Goal: Task Accomplishment & Management: Use online tool/utility

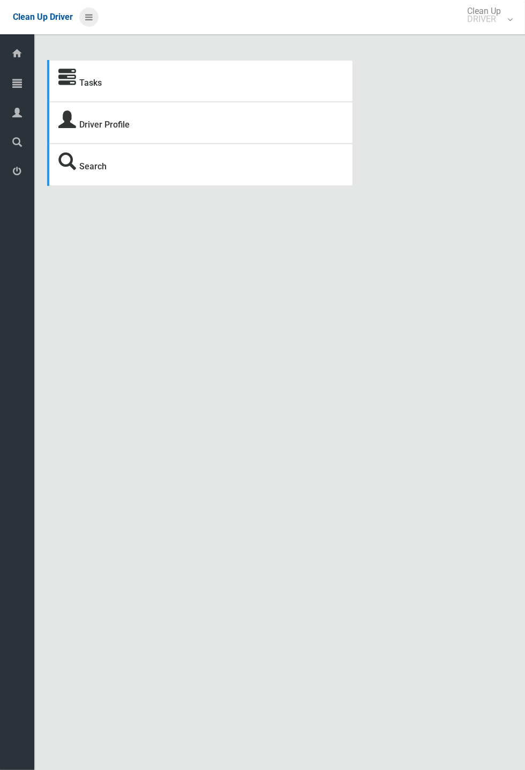
click at [93, 26] on icon at bounding box center [89, 17] width 8 height 18
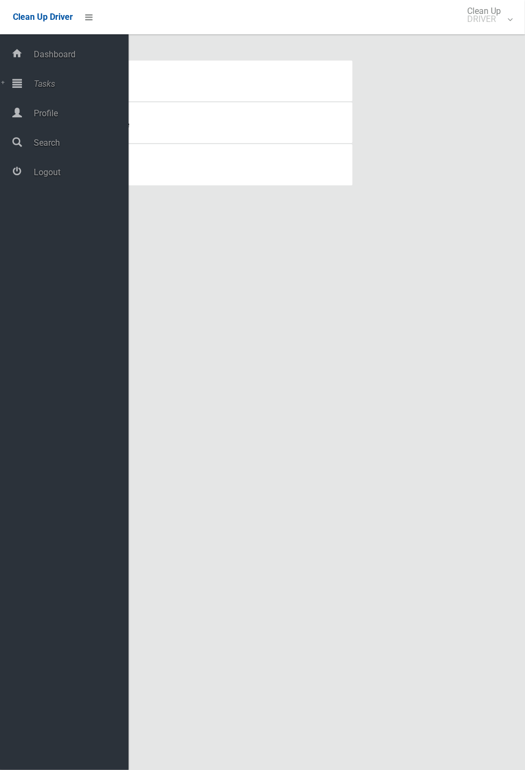
click at [42, 89] on span "Tasks" at bounding box center [80, 84] width 98 height 10
click at [47, 135] on span "Overdue Tasks" at bounding box center [75, 140] width 89 height 10
click at [50, 123] on span "Todays Tasks" at bounding box center [75, 122] width 89 height 10
click at [40, 120] on span "Todays Tasks" at bounding box center [75, 122] width 89 height 10
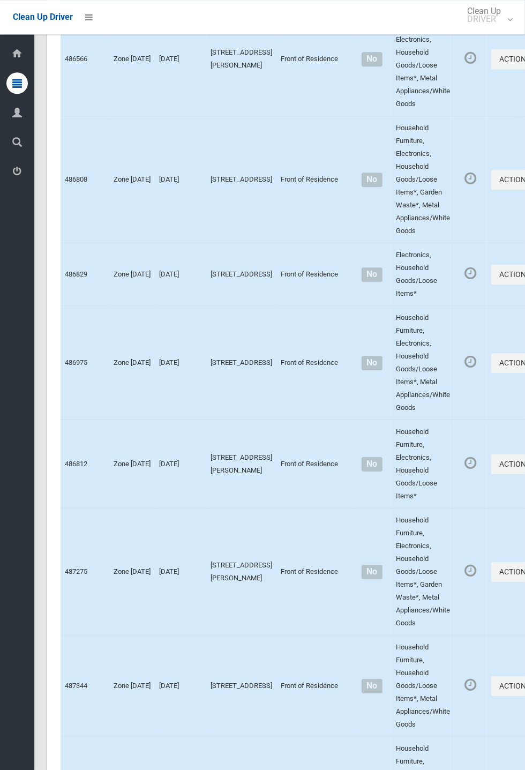
scroll to position [5983, 0]
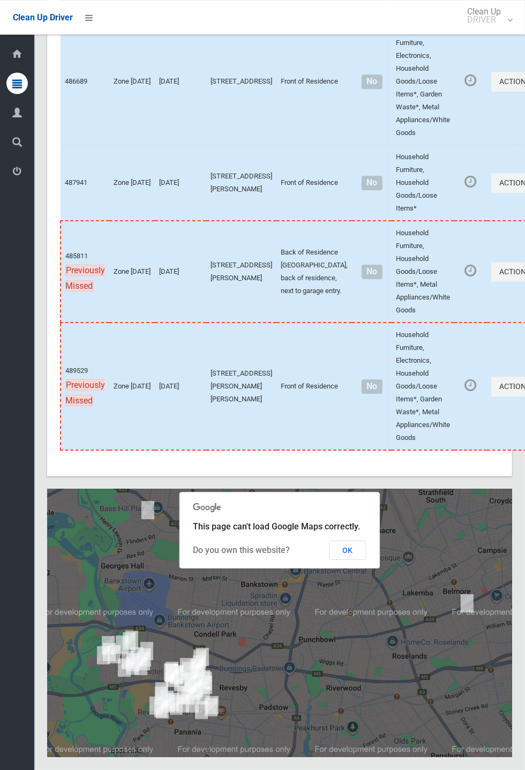
click at [352, 560] on button "OK" at bounding box center [348, 550] width 37 height 19
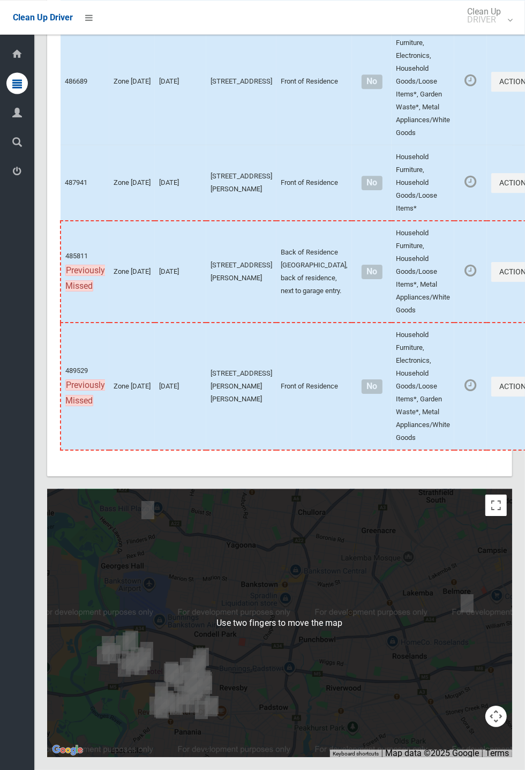
scroll to position [5983, 0]
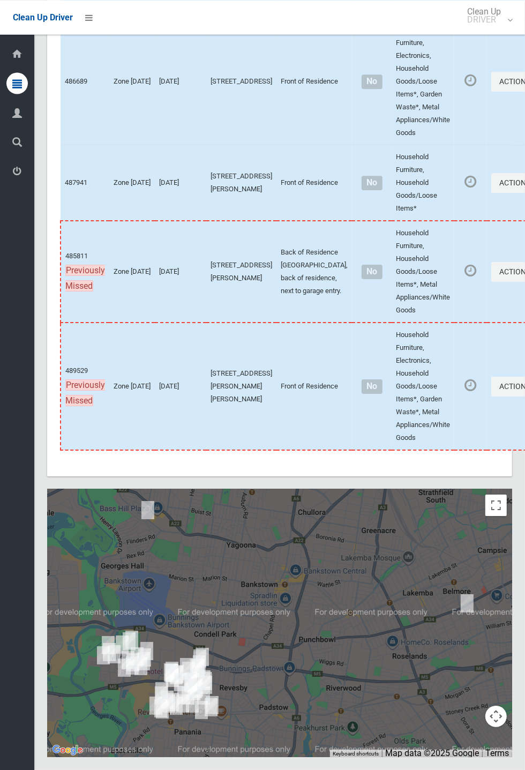
click at [487, 568] on div at bounding box center [279, 624] width 465 height 268
click at [505, 516] on button "Toggle fullscreen view" at bounding box center [496, 505] width 21 height 21
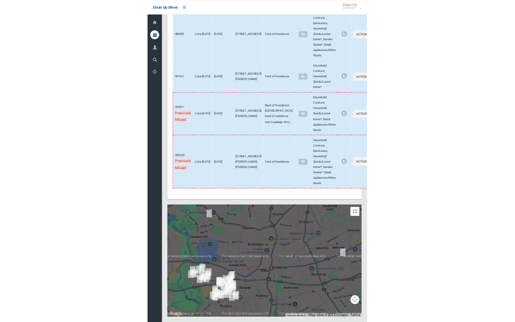
scroll to position [6292, 0]
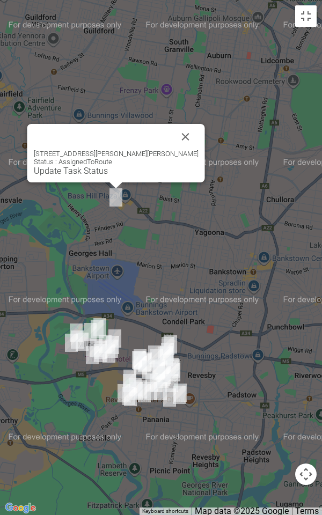
click at [178, 132] on button "Close" at bounding box center [186, 137] width 26 height 26
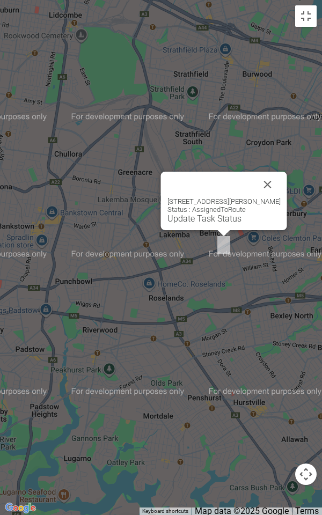
click at [270, 182] on button "Close" at bounding box center [268, 185] width 26 height 26
click at [266, 184] on button "Close" at bounding box center [268, 185] width 26 height 26
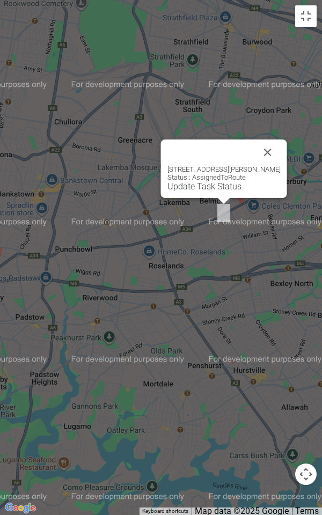
click at [268, 158] on button "Close" at bounding box center [268, 152] width 26 height 26
click at [278, 149] on button "Close" at bounding box center [268, 152] width 26 height 26
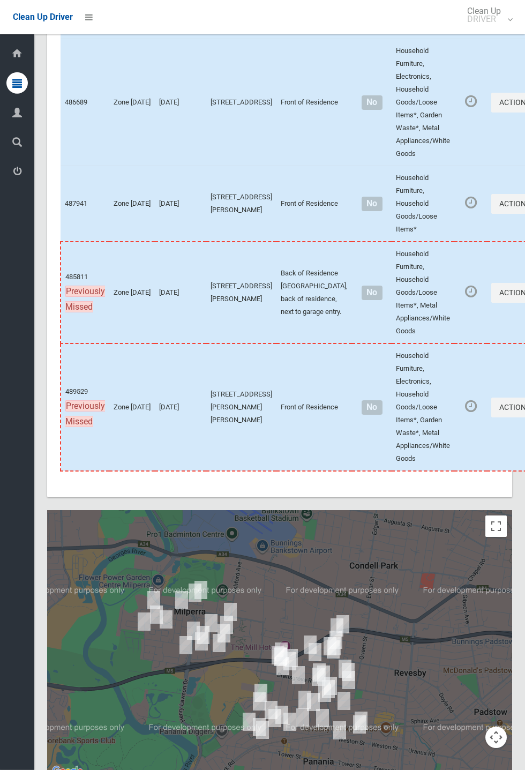
scroll to position [5983, 0]
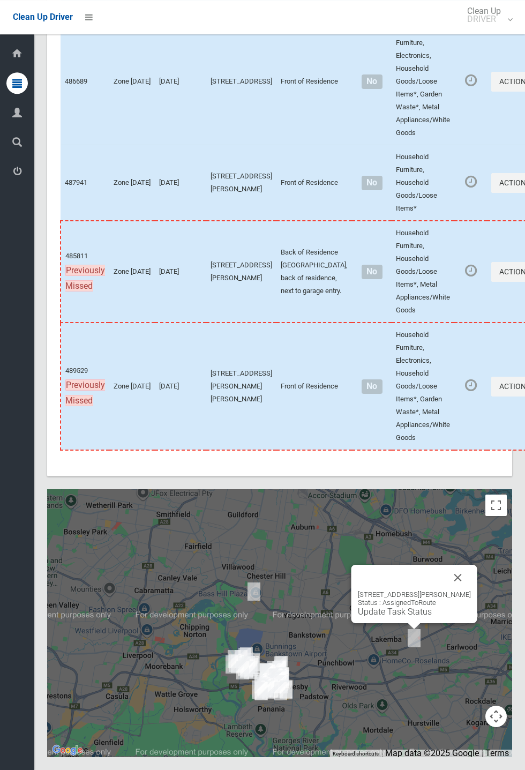
click at [458, 591] on button "Close" at bounding box center [459, 578] width 26 height 26
click at [465, 591] on button "Close" at bounding box center [459, 578] width 26 height 26
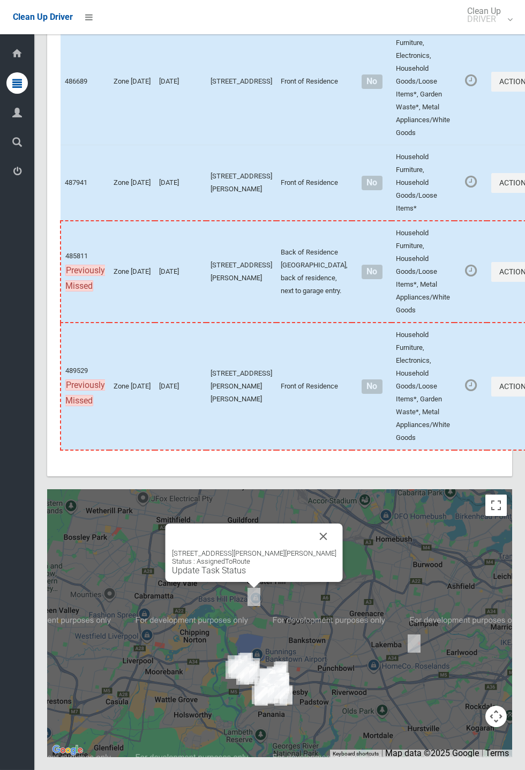
click at [317, 550] on button "Close" at bounding box center [324, 537] width 26 height 26
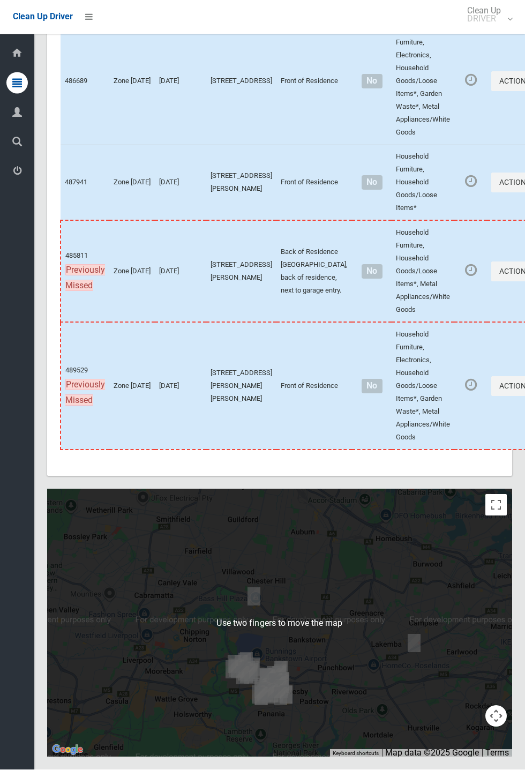
scroll to position [5982, 0]
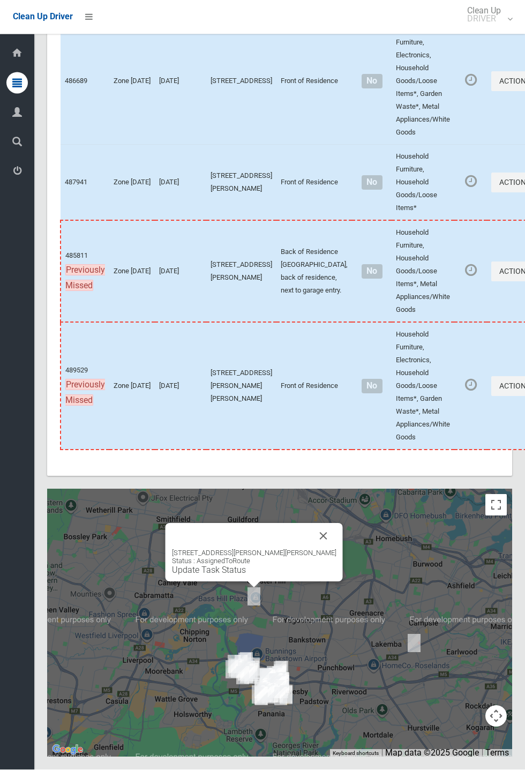
click at [316, 550] on button "Close" at bounding box center [324, 537] width 26 height 26
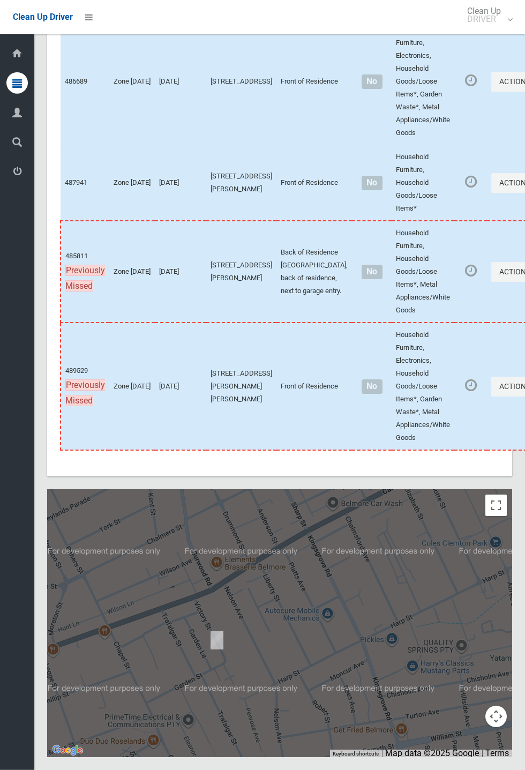
scroll to position [5983, 0]
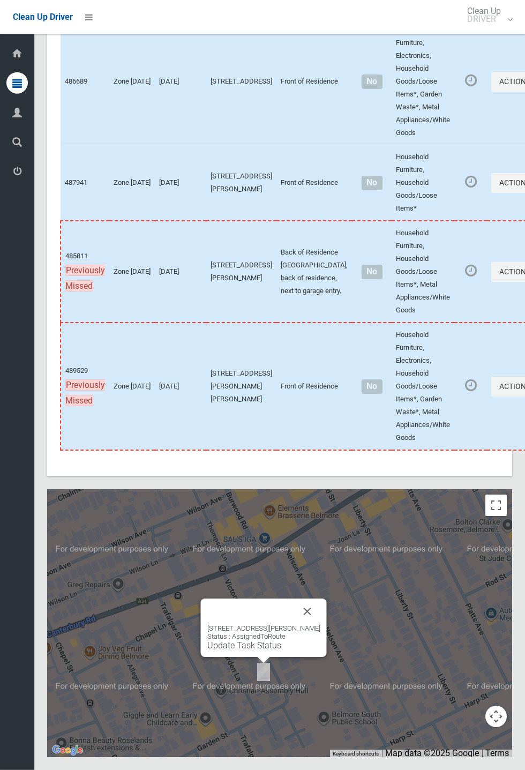
click at [318, 625] on button "Close" at bounding box center [308, 612] width 26 height 26
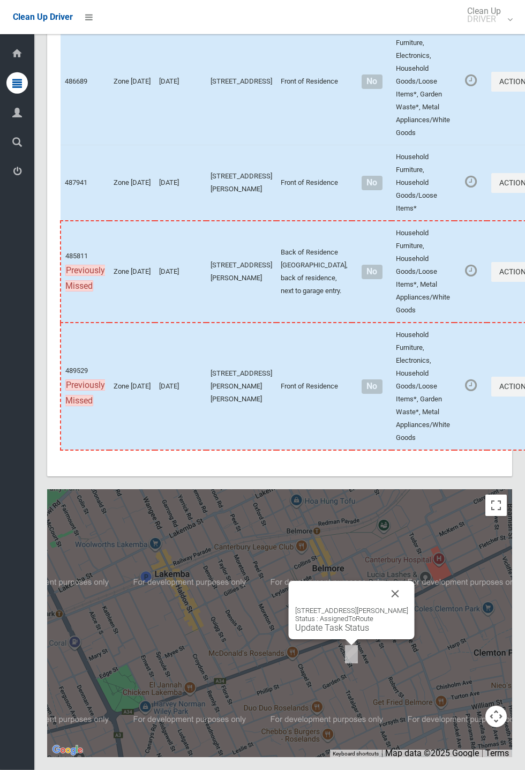
click at [406, 607] on button "Close" at bounding box center [396, 594] width 26 height 26
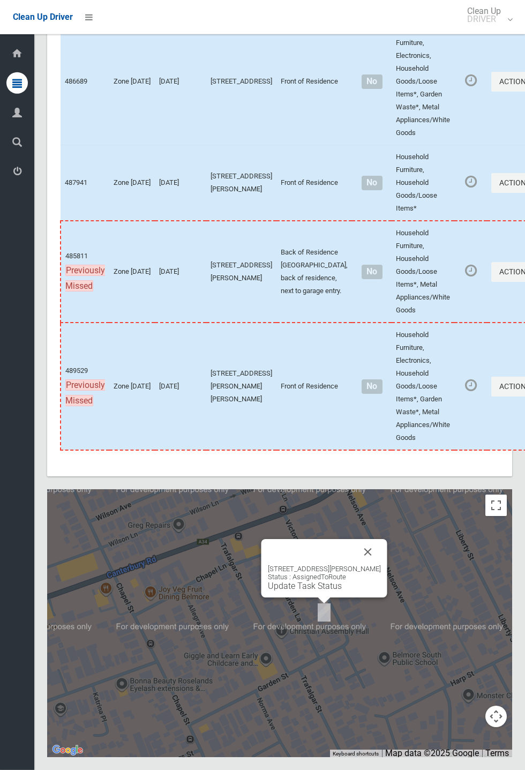
click at [361, 565] on button "Close" at bounding box center [368, 552] width 26 height 26
